Goal: Contribute content: Contribute content

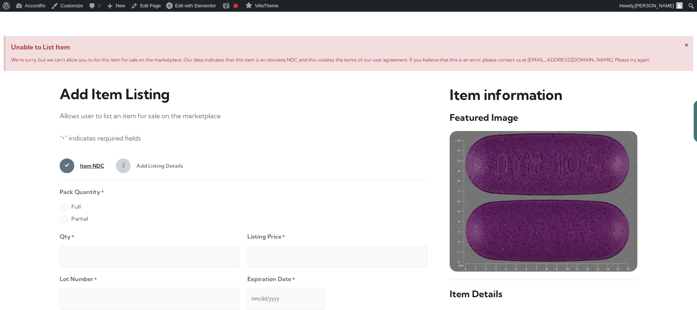
scroll to position [281, 0]
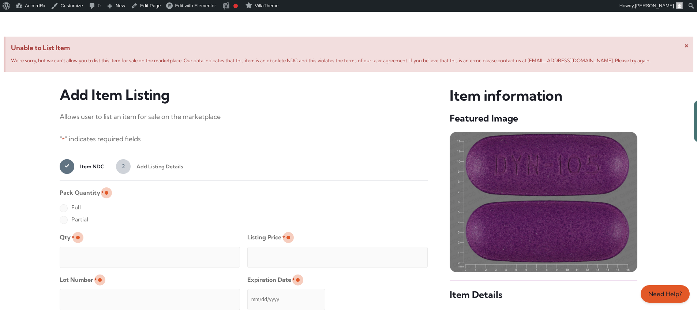
click at [63, 209] on label "Full" at bounding box center [70, 208] width 21 height 12
click at [0, 0] on input "Full" at bounding box center [0, 0] width 0 height 0
click at [87, 249] on input "Qty *" at bounding box center [150, 257] width 180 height 21
type input "2"
click at [407, 255] on input "Listing Price *" at bounding box center [337, 257] width 180 height 21
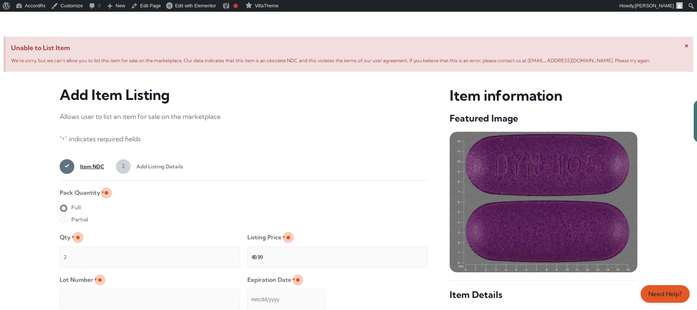
type input "49.99"
click at [197, 294] on input "Lot Number *" at bounding box center [150, 299] width 180 height 21
type input "TEST23456"
click at [248, 292] on input "Expiration Date *" at bounding box center [286, 299] width 78 height 21
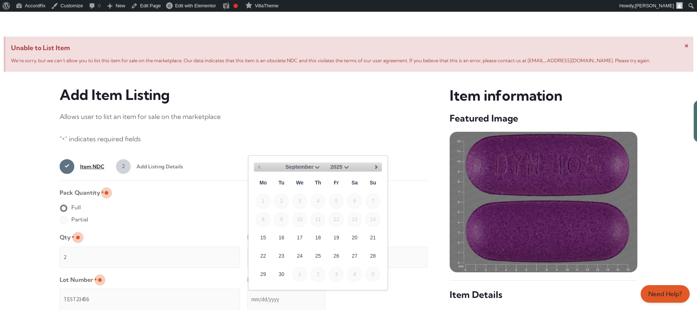
click at [315, 166] on select "September October November December" at bounding box center [304, 167] width 36 height 9
click at [285, 271] on link "30" at bounding box center [281, 274] width 15 height 15
type input "[DATE]"
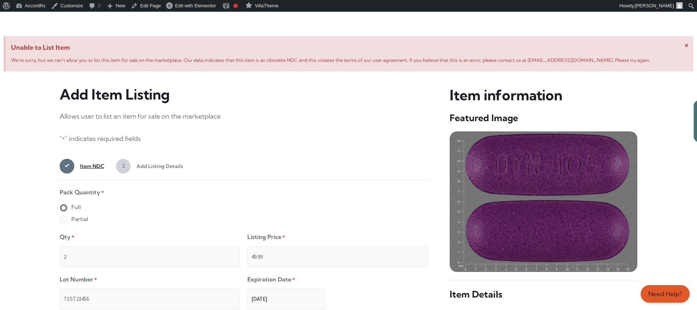
scroll to position [585, 0]
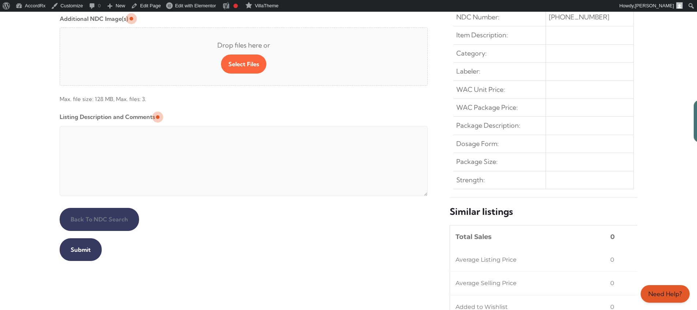
click at [237, 128] on textarea "Listing Description and Comments" at bounding box center [244, 161] width 369 height 70
type textarea "Automated Testing - list comment from [MEDICAL_DATA][DOMAIN_NAME]"
click at [79, 250] on input "Submit" at bounding box center [81, 249] width 42 height 23
